Goal: Task Accomplishment & Management: Manage account settings

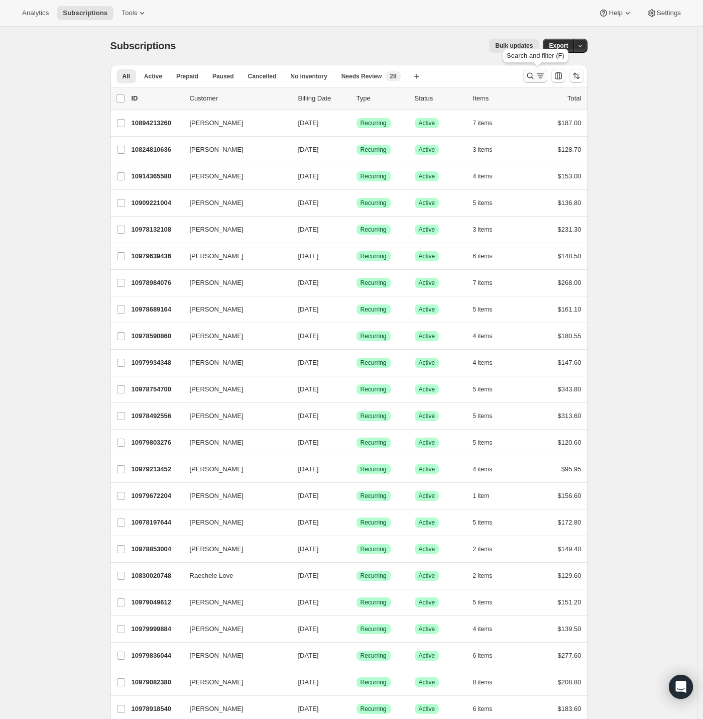
click at [538, 75] on icon "Search and filter results" at bounding box center [540, 76] width 10 height 10
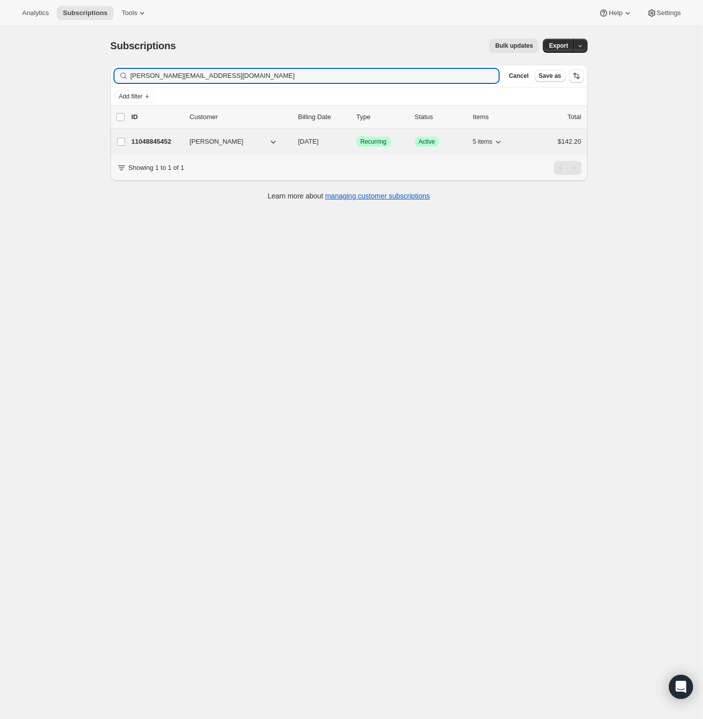
type input "[PERSON_NAME][EMAIL_ADDRESS][DOMAIN_NAME]"
click at [157, 138] on p "11048845452" at bounding box center [157, 142] width 50 height 10
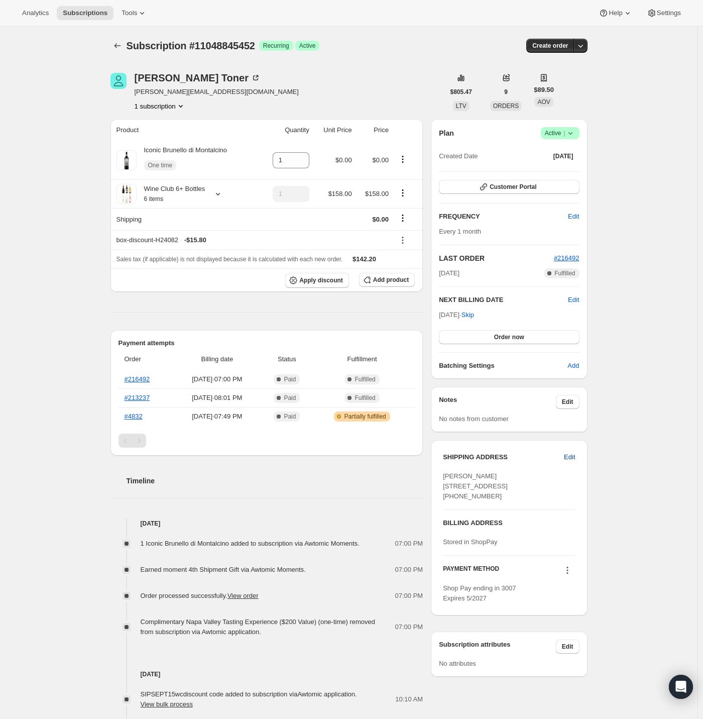
click at [568, 454] on span "Edit" at bounding box center [569, 457] width 11 height 10
select select "[GEOGRAPHIC_DATA]"
select select "CT"
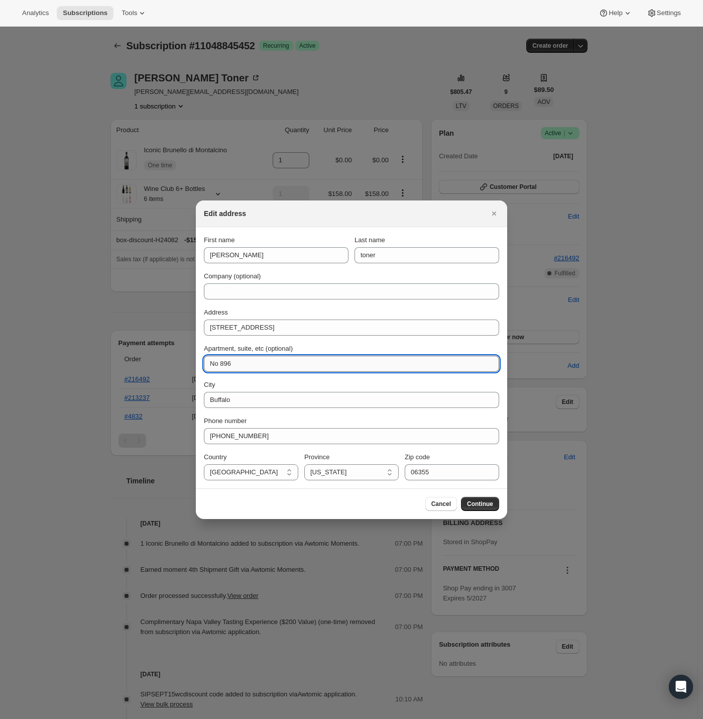
click at [238, 365] on input "No 896" at bounding box center [351, 363] width 295 height 16
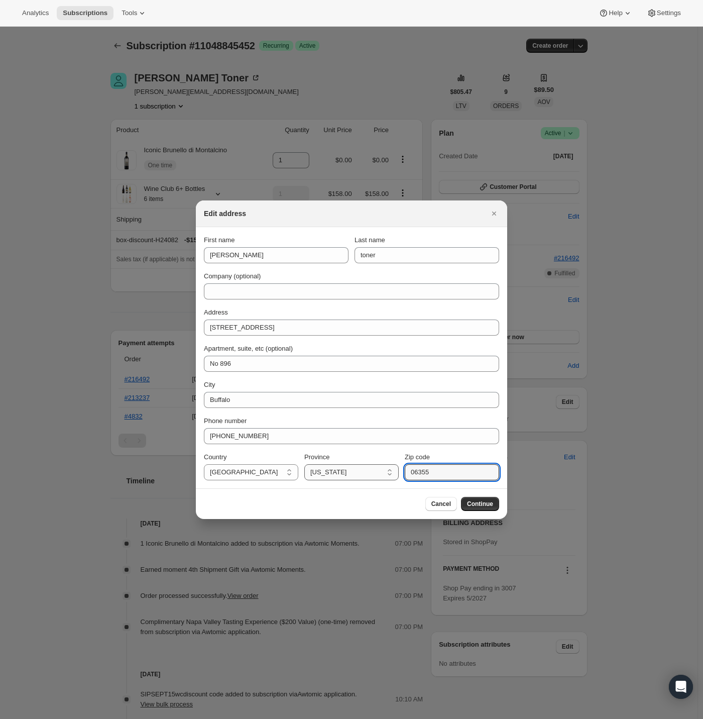
drag, startPoint x: 441, startPoint y: 470, endPoint x: 341, endPoint y: 472, distance: 99.4
click at [341, 471] on div "Country [GEOGRAPHIC_DATA] [GEOGRAPHIC_DATA] [GEOGRAPHIC_DATA] [GEOGRAPHIC_DATA]…" at bounding box center [351, 466] width 295 height 28
paste input "14222"
type input "14222"
click at [337, 470] on select "[US_STATE] [US_STATE] [US_STATE] [US_STATE] [US_STATE][GEOGRAPHIC_DATA] [US_STA…" at bounding box center [351, 472] width 94 height 16
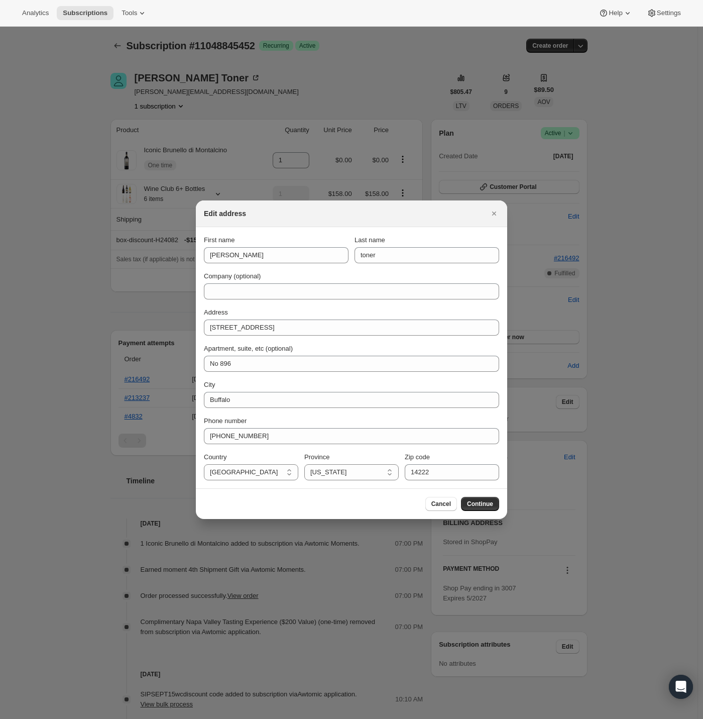
select select "NY"
click at [304, 464] on select "[US_STATE] [US_STATE] [US_STATE] [US_STATE] [US_STATE][GEOGRAPHIC_DATA] [US_STA…" at bounding box center [351, 472] width 94 height 16
click at [335, 502] on div "Cancel Continue" at bounding box center [351, 504] width 295 height 14
click at [483, 500] on span "Continue" at bounding box center [480, 504] width 26 height 8
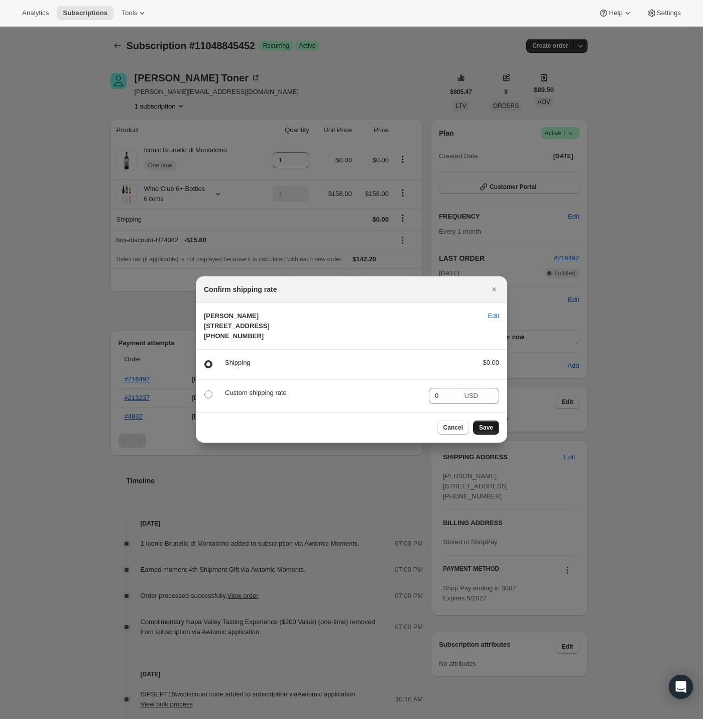
click at [490, 431] on span "Save" at bounding box center [486, 427] width 14 height 8
